Goal: Task Accomplishment & Management: Use online tool/utility

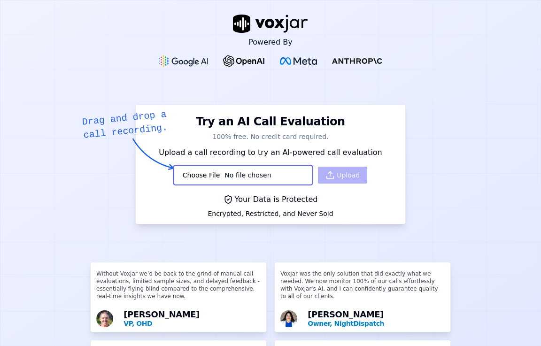
scroll to position [8, 0]
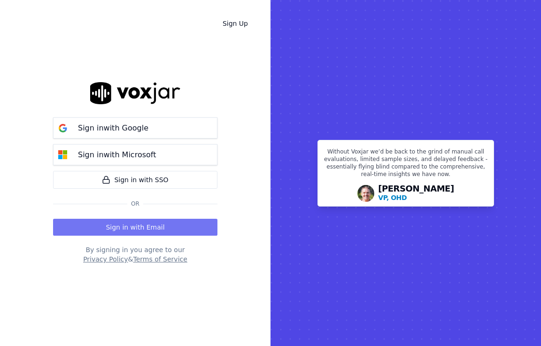
click at [151, 227] on button "Sign in with Email" at bounding box center [135, 227] width 164 height 17
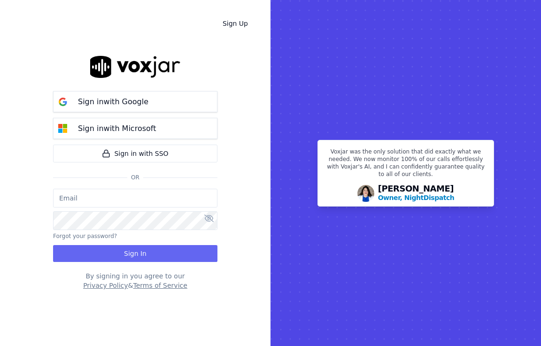
click at [166, 198] on input "email" at bounding box center [135, 198] width 164 height 19
paste input "taxem20460@futurejs.com"
drag, startPoint x: 100, startPoint y: 200, endPoint x: 47, endPoint y: 198, distance: 52.2
click at [47, 198] on div "Sign Up Sign in with Google Sign in with Microsoft Sign in with SSO Or taxem204…" at bounding box center [135, 173] width 271 height 346
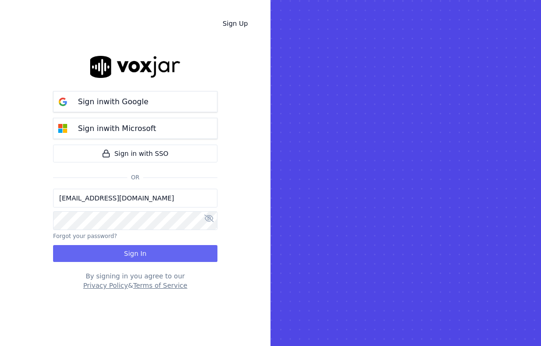
type input "taxem20460@futurejs.com"
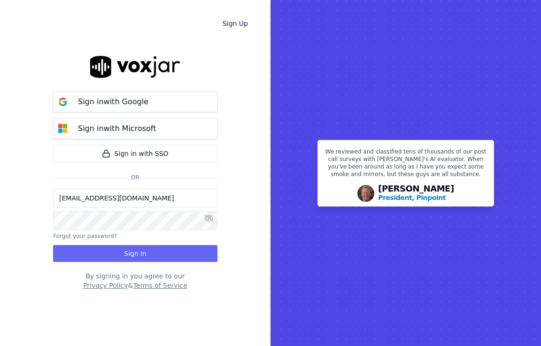
click at [123, 234] on div "taxem20460@futurejs.com Forgot your password? Sign In" at bounding box center [135, 225] width 164 height 73
click at [126, 248] on button "Sign In" at bounding box center [135, 253] width 164 height 17
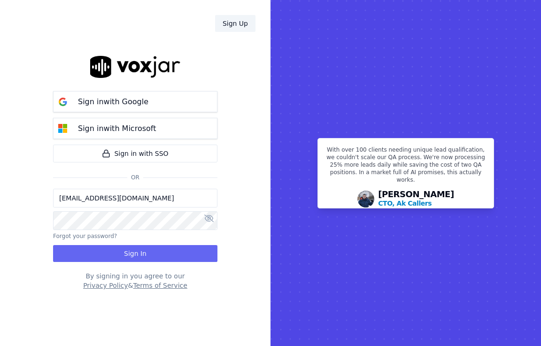
click at [226, 22] on link "Sign Up" at bounding box center [235, 23] width 40 height 17
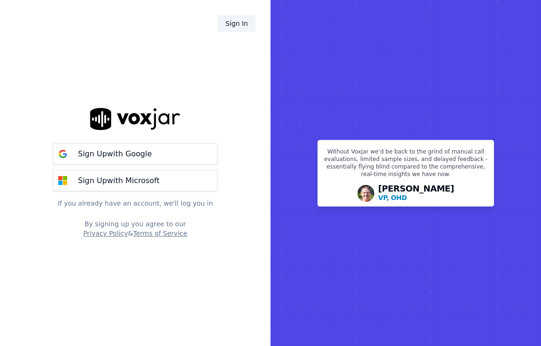
click at [236, 22] on link "Sign In" at bounding box center [237, 23] width 38 height 17
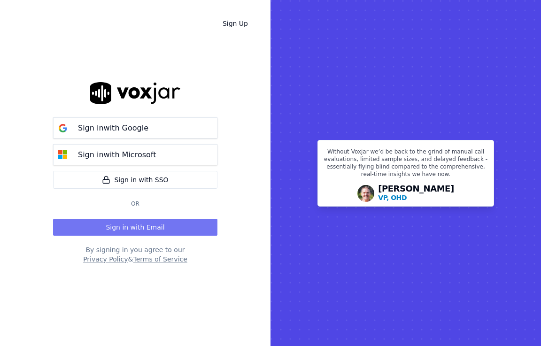
click at [138, 229] on button "Sign in with Email" at bounding box center [135, 227] width 164 height 17
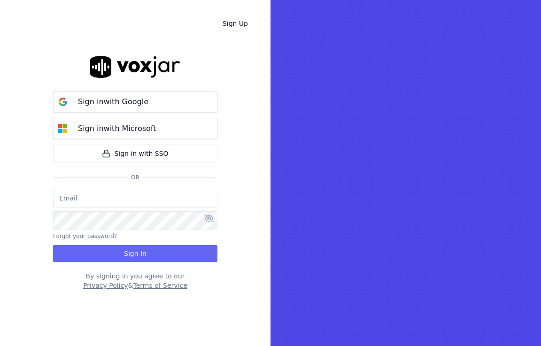
click at [125, 195] on input "email" at bounding box center [135, 198] width 164 height 19
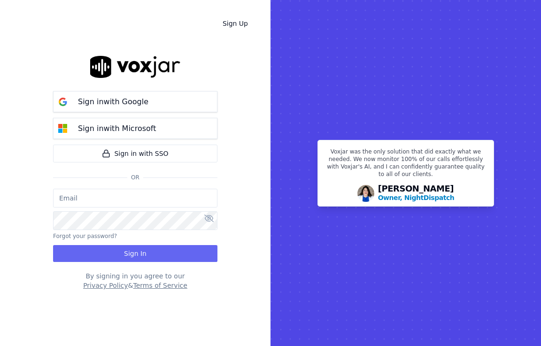
paste input "taxem20460@"
click at [90, 233] on button "Forgot your password?" at bounding box center [85, 237] width 64 height 8
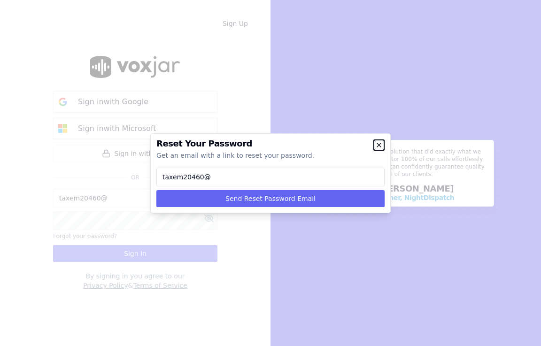
click at [378, 141] on icon "button" at bounding box center [379, 145] width 8 height 8
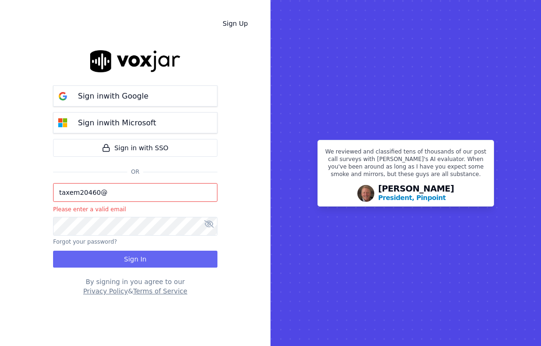
click at [119, 197] on input "taxem20460@" at bounding box center [135, 192] width 164 height 19
type input "taxem20460@futurejs.com"
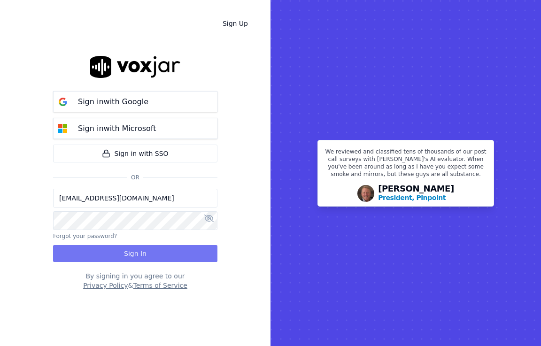
click at [121, 261] on button "Sign In" at bounding box center [135, 253] width 164 height 17
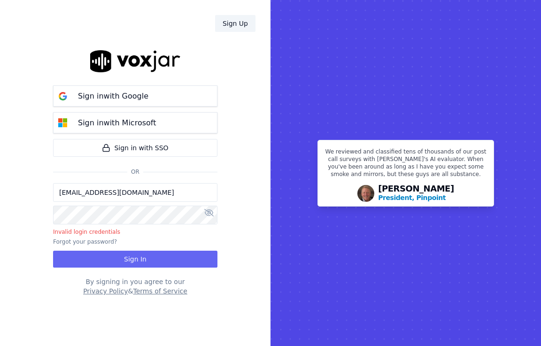
click at [234, 26] on link "Sign Up" at bounding box center [235, 23] width 40 height 17
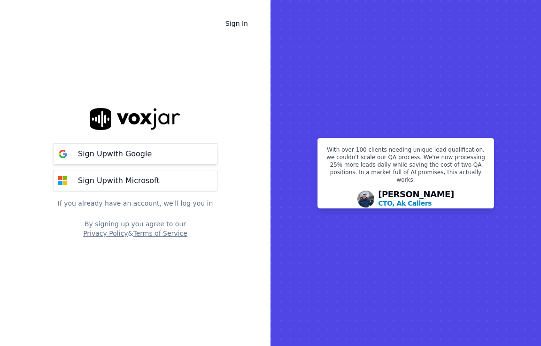
click at [141, 161] on button "Sign Up with Google" at bounding box center [135, 153] width 164 height 21
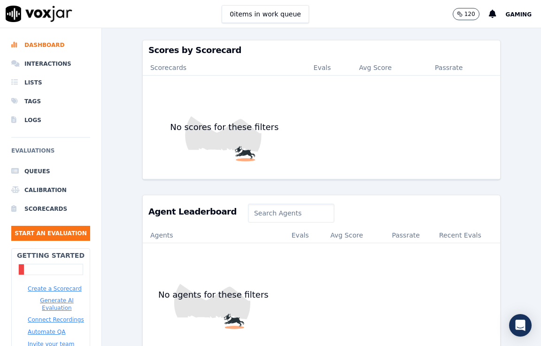
scroll to position [282, 0]
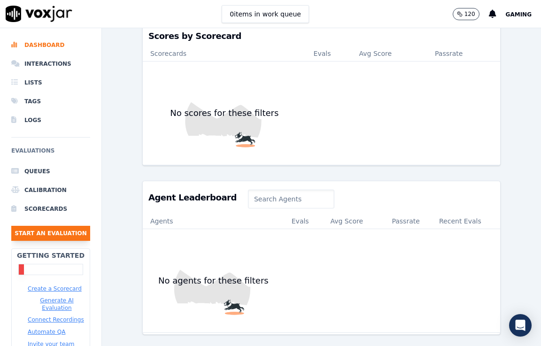
click at [50, 231] on button "Start an Evaluation" at bounding box center [50, 233] width 79 height 15
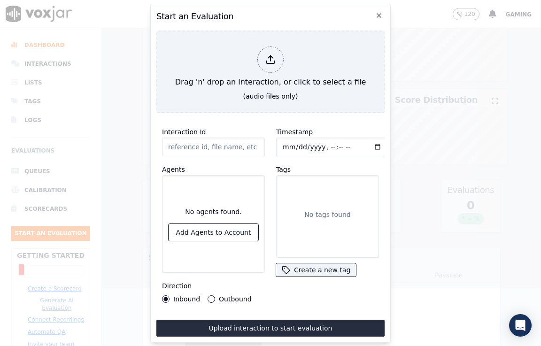
click at [213, 140] on input "Interaction Id" at bounding box center [213, 147] width 103 height 19
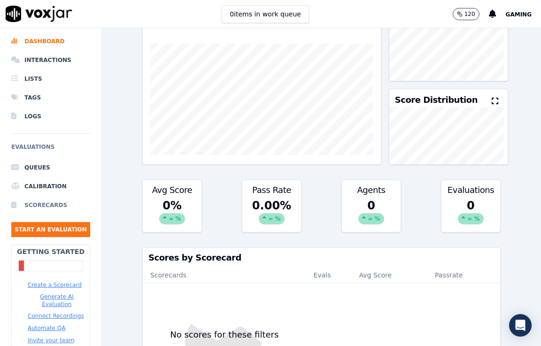
scroll to position [0, 0]
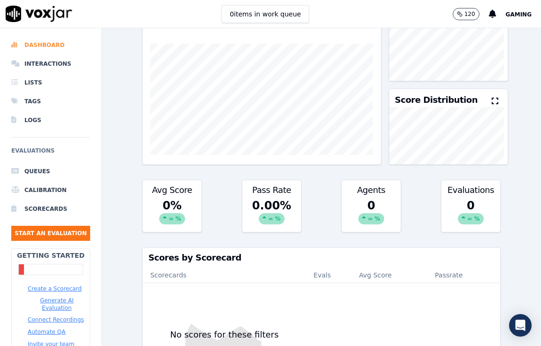
click at [42, 42] on li "Dashboard" at bounding box center [50, 45] width 79 height 19
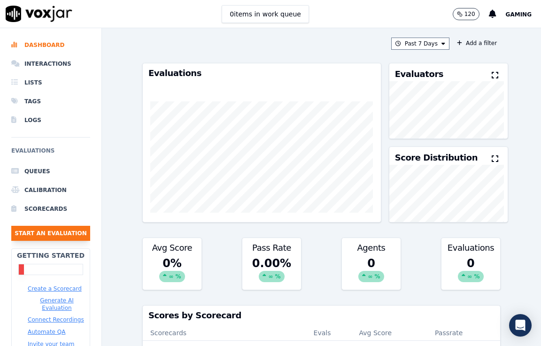
click at [53, 232] on button "Start an Evaluation" at bounding box center [50, 233] width 79 height 15
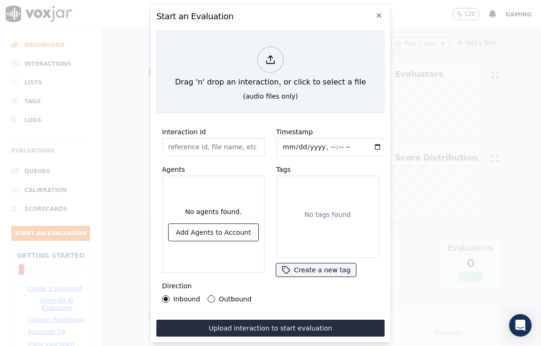
click at [227, 140] on input "Interaction Id" at bounding box center [213, 147] width 103 height 19
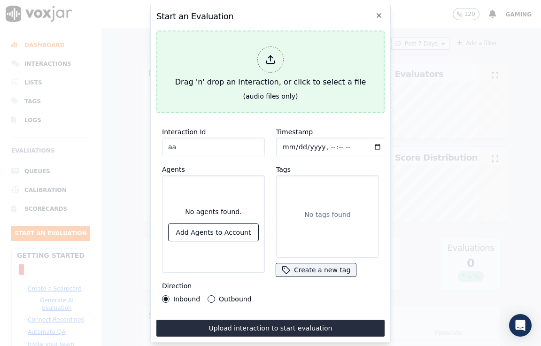
type input "aa"
click at [310, 65] on div "Drag 'n' drop an interaction, or click to select a file" at bounding box center [271, 67] width 198 height 49
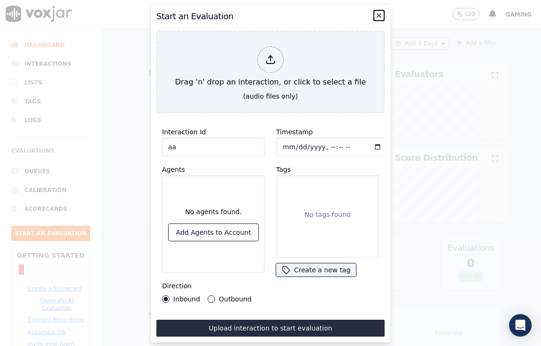
click at [380, 13] on icon "button" at bounding box center [379, 16] width 8 height 8
